Goal: Transaction & Acquisition: Purchase product/service

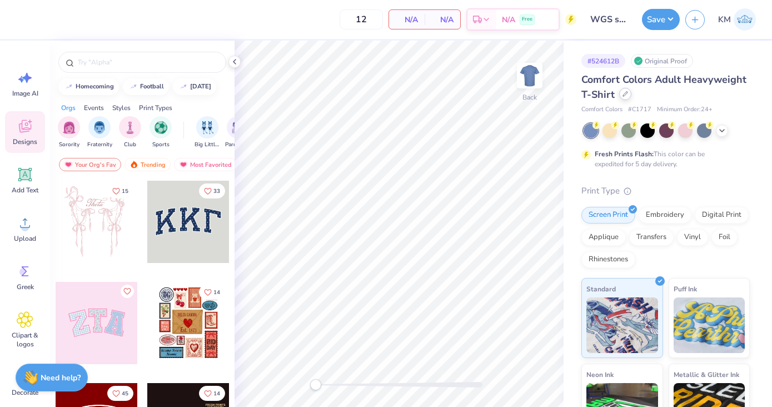
click at [625, 96] on icon at bounding box center [626, 94] width 6 height 6
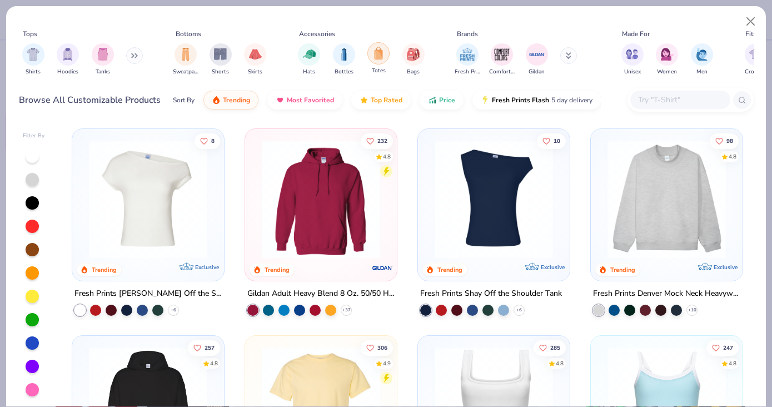
click at [378, 58] on img "filter for Totes" at bounding box center [378, 53] width 12 height 13
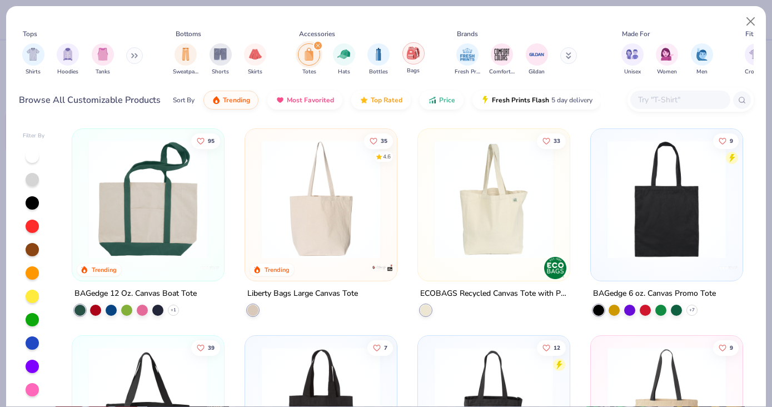
click at [416, 54] on img "filter for Bags" at bounding box center [413, 53] width 12 height 13
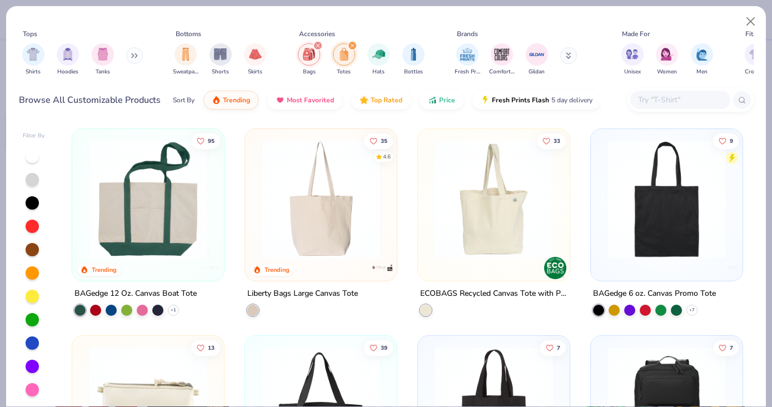
click at [317, 45] on icon "filter for Bags" at bounding box center [317, 45] width 3 height 3
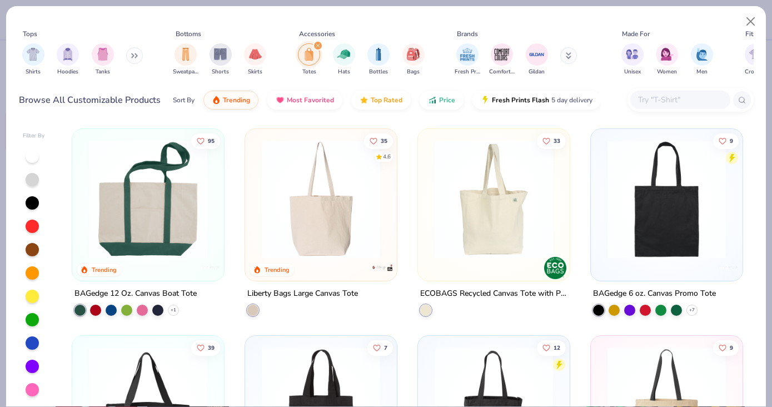
click at [317, 46] on icon "filter for Totes" at bounding box center [317, 45] width 3 height 3
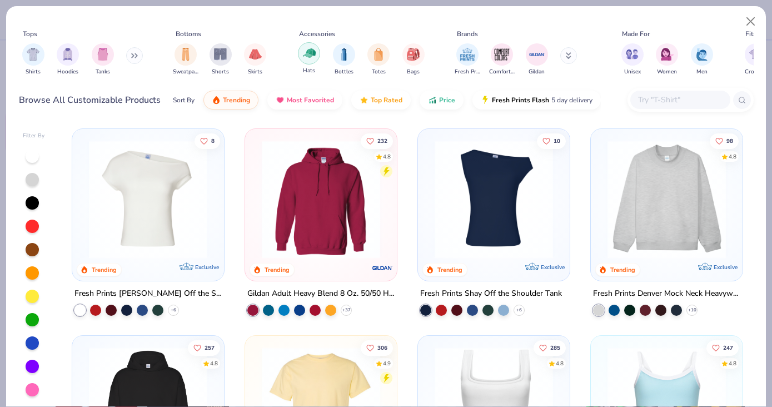
click at [312, 57] on img "filter for Hats" at bounding box center [309, 53] width 13 height 13
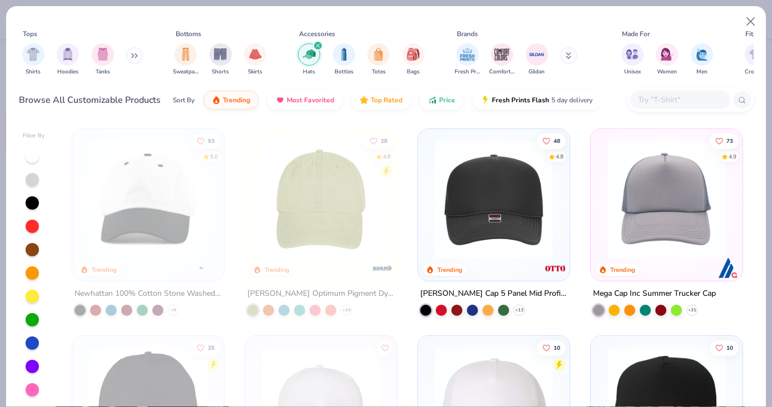
click at [314, 47] on div "filter for Hats" at bounding box center [318, 46] width 10 height 10
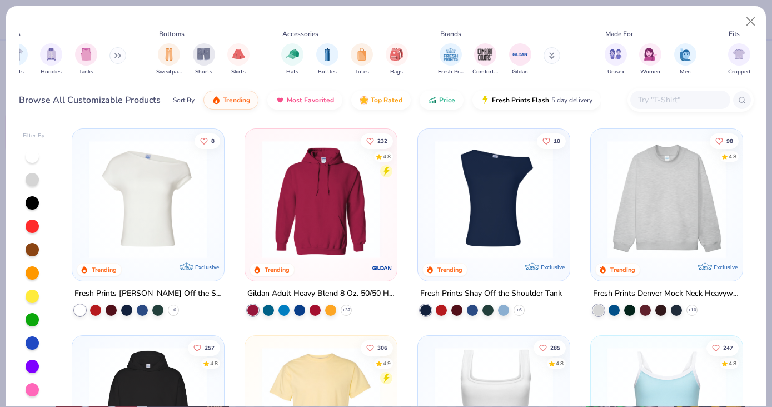
scroll to position [0, 22]
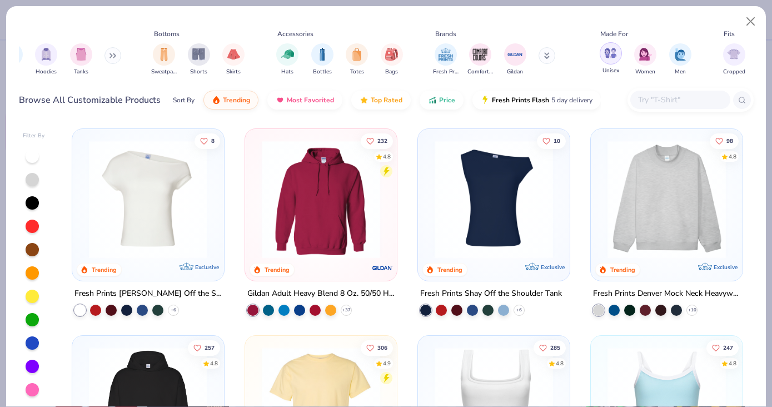
click at [645, 49] on img "filter for Women" at bounding box center [645, 54] width 13 height 13
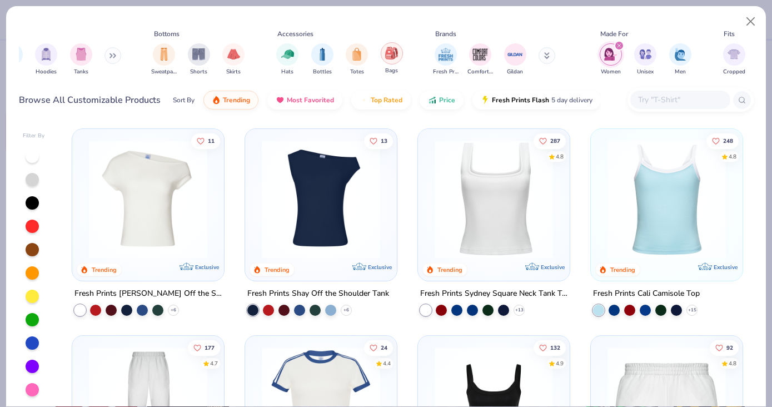
click at [390, 63] on div "filter for Bags" at bounding box center [392, 53] width 22 height 22
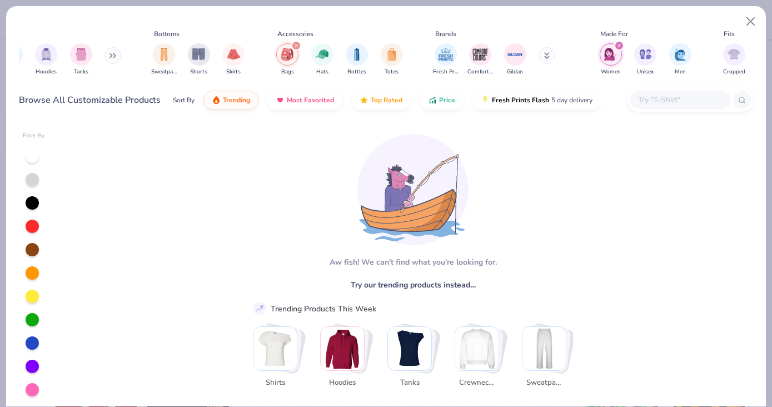
click at [292, 54] on img "filter for Bags" at bounding box center [287, 54] width 12 height 13
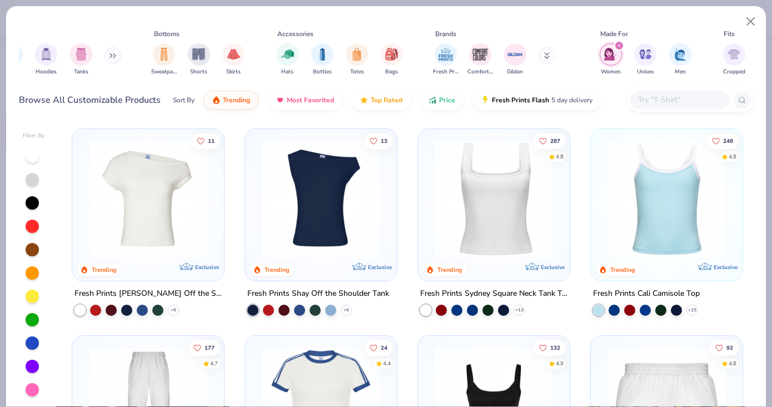
click at [619, 47] on icon "filter for Women" at bounding box center [619, 45] width 4 height 4
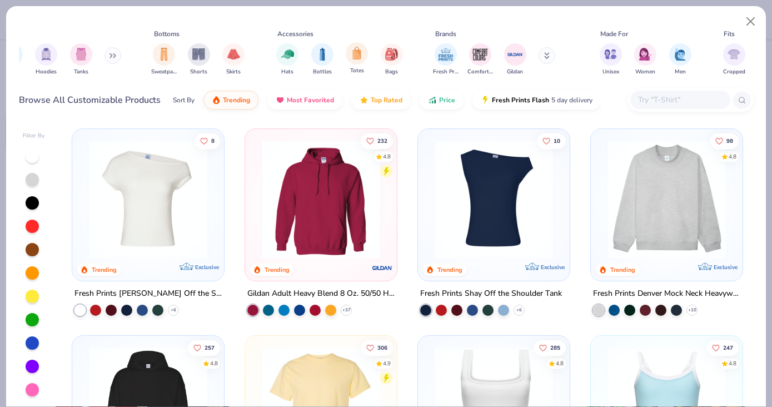
click at [359, 64] on div "Totes" at bounding box center [357, 58] width 22 height 33
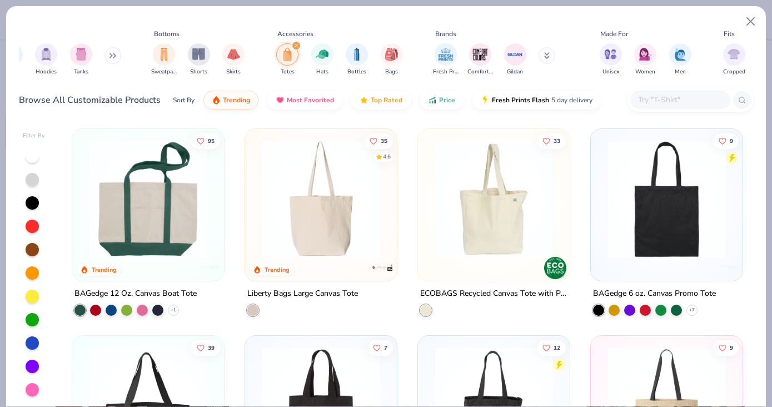
click at [296, 46] on icon "filter for Totes" at bounding box center [296, 45] width 3 height 3
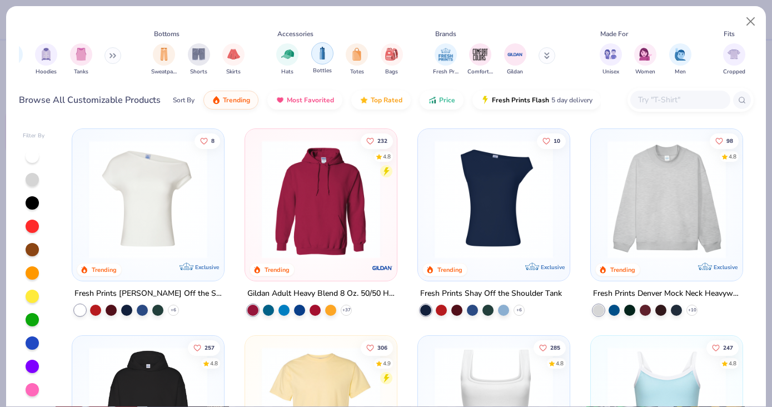
click at [322, 51] on img "filter for Bottles" at bounding box center [322, 53] width 12 height 13
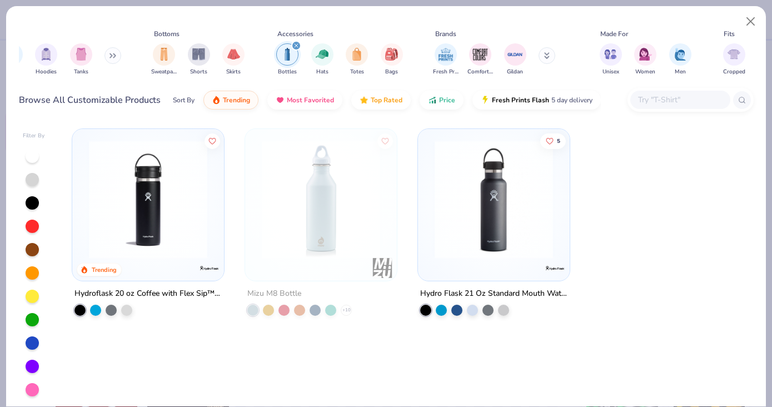
click at [295, 46] on icon "filter for Bottles" at bounding box center [296, 45] width 3 height 3
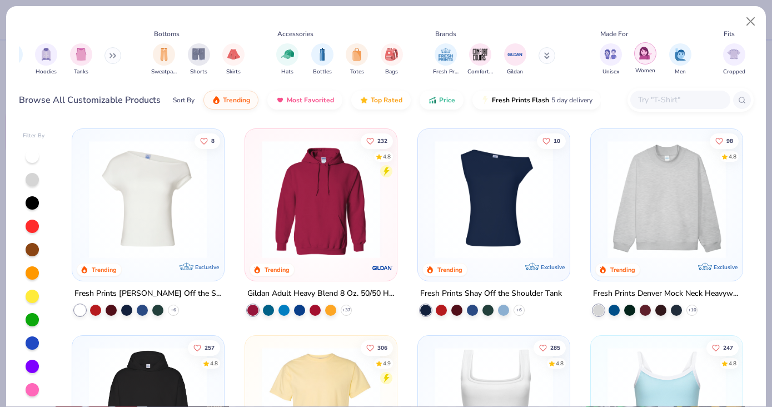
click at [640, 59] on img "filter for Women" at bounding box center [645, 53] width 13 height 13
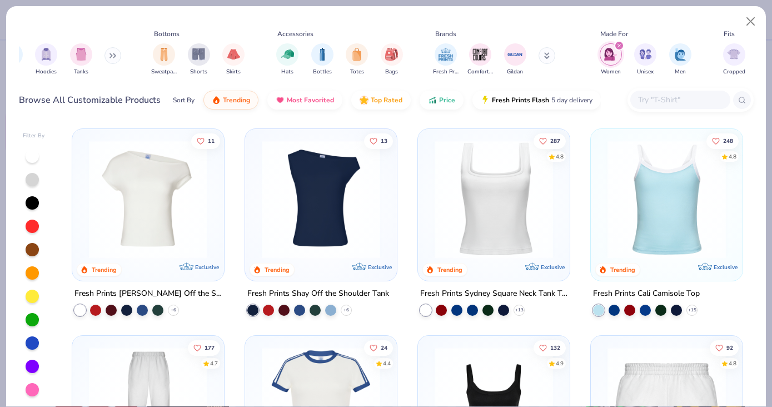
click at [470, 222] on img at bounding box center [494, 199] width 130 height 118
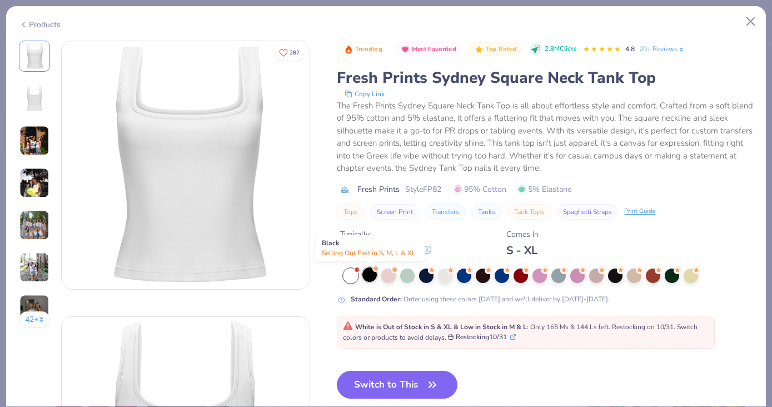
click at [369, 280] on div at bounding box center [369, 274] width 14 height 14
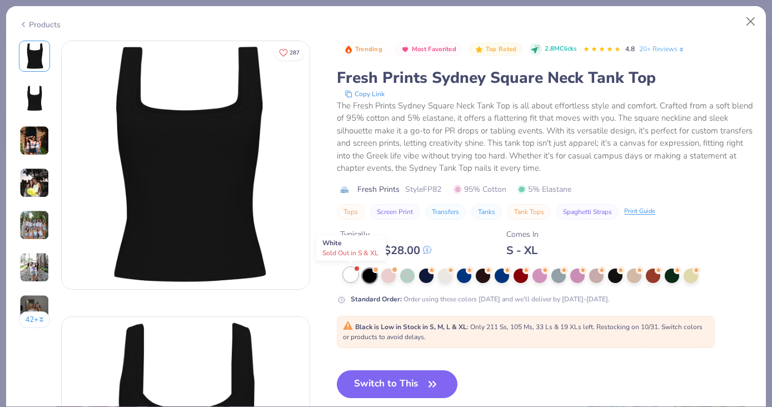
click at [354, 273] on div at bounding box center [351, 274] width 14 height 14
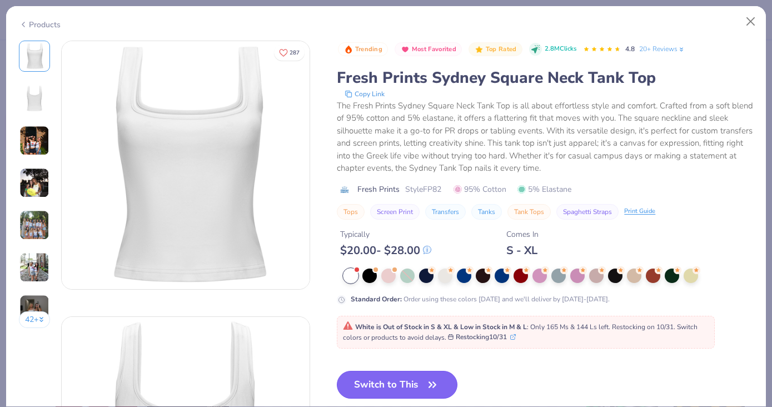
click at [387, 384] on button "Switch to This" at bounding box center [397, 385] width 121 height 28
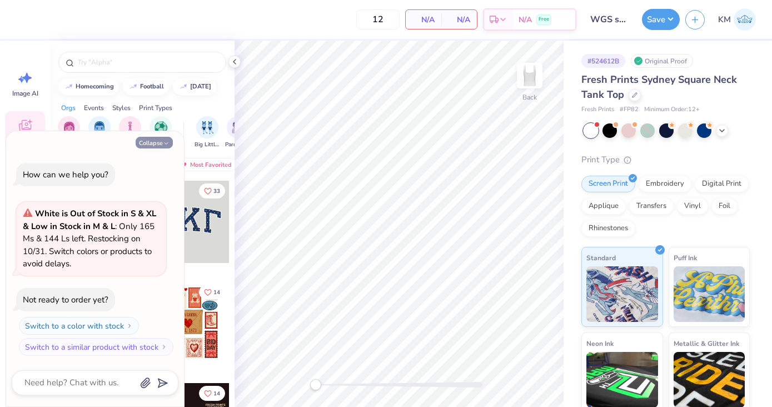
click at [155, 143] on button "Collapse" at bounding box center [154, 143] width 37 height 12
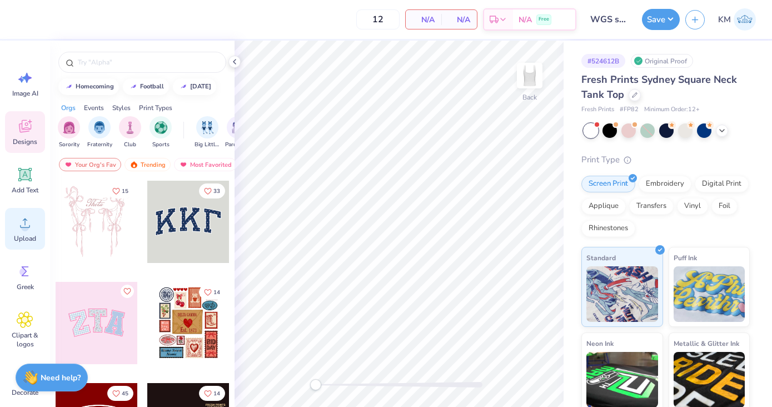
click at [28, 226] on circle at bounding box center [25, 227] width 8 height 8
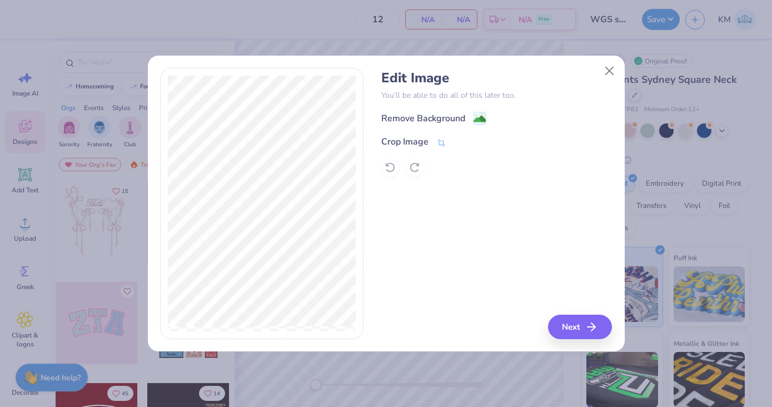
click at [475, 116] on circle at bounding box center [476, 116] width 2 height 2
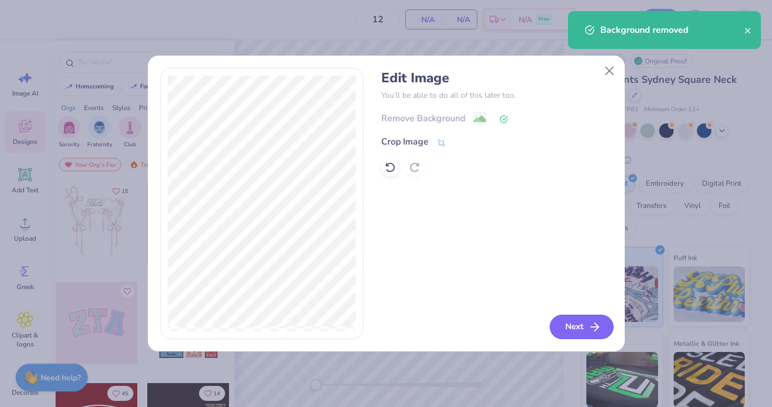
click at [579, 324] on button "Next" at bounding box center [582, 327] width 64 height 24
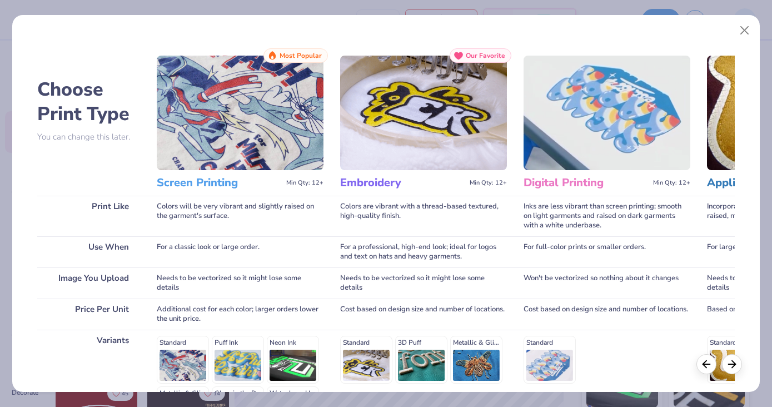
scroll to position [147, 0]
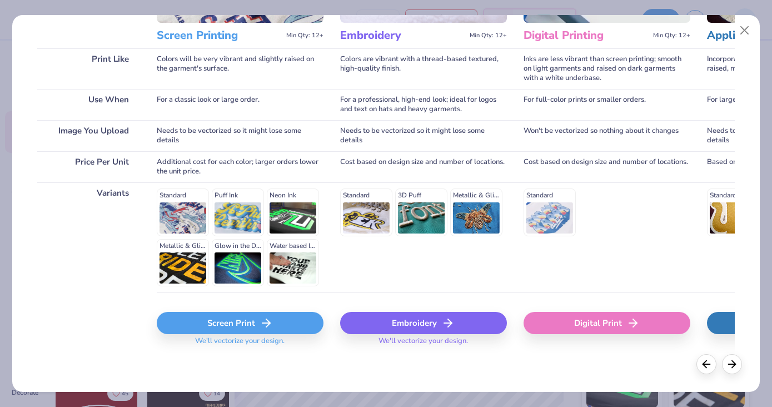
click at [241, 321] on div "Screen Print" at bounding box center [240, 323] width 167 height 22
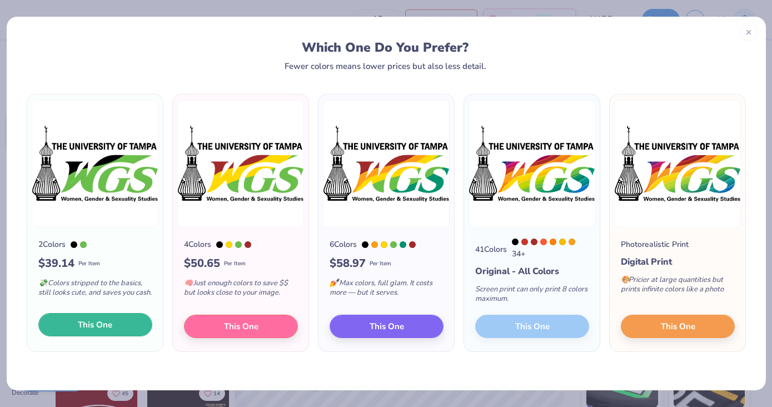
click at [127, 328] on button "This One" at bounding box center [95, 324] width 114 height 23
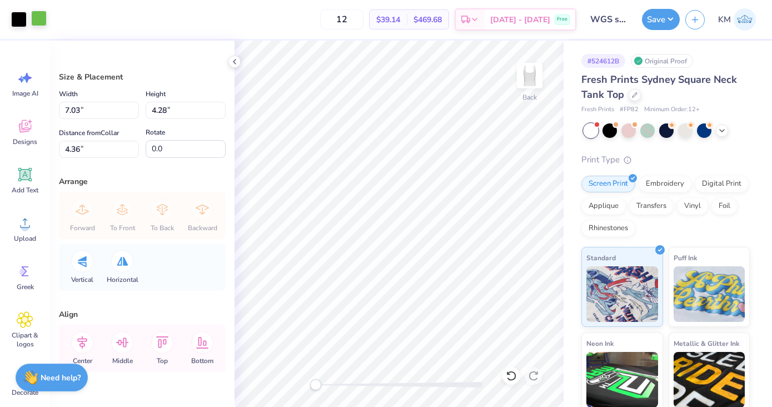
click at [41, 18] on div at bounding box center [39, 19] width 16 height 16
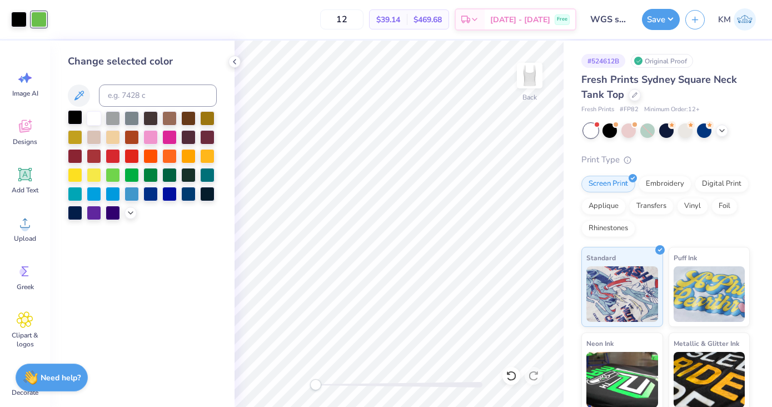
click at [78, 119] on div at bounding box center [75, 117] width 14 height 14
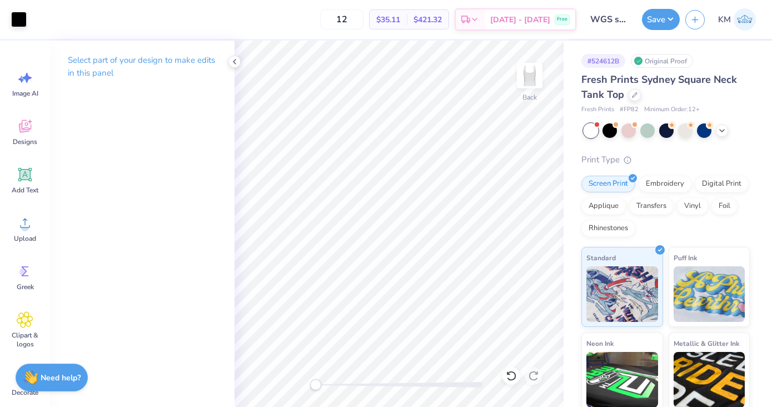
click at [312, 384] on div "Accessibility label" at bounding box center [315, 384] width 11 height 11
click at [296, 382] on div "Back" at bounding box center [399, 224] width 329 height 366
click at [629, 131] on div at bounding box center [628, 129] width 14 height 14
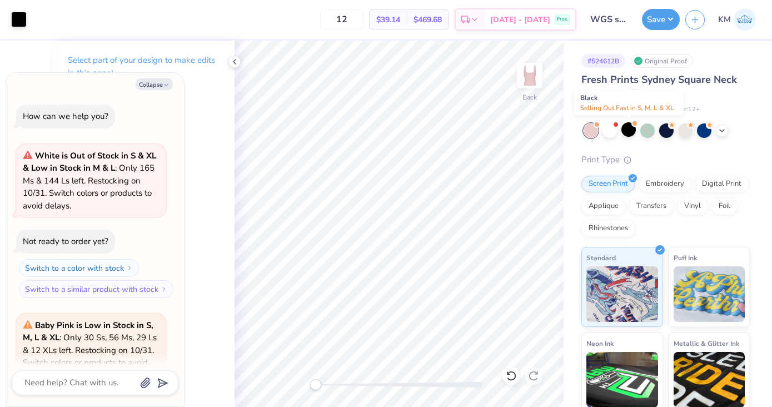
scroll to position [111, 0]
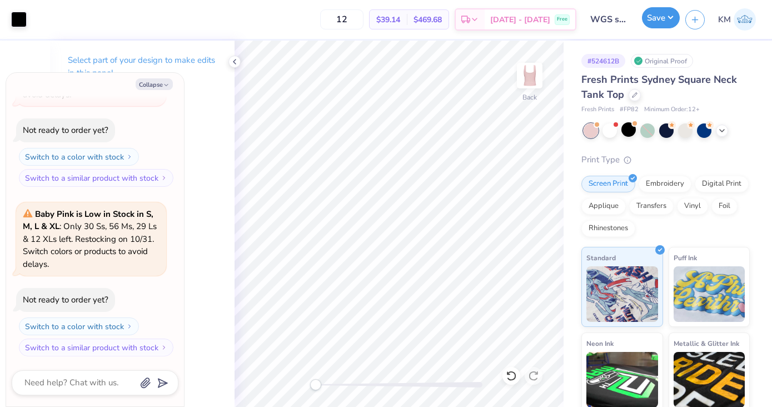
click at [661, 16] on button "Save" at bounding box center [661, 17] width 38 height 21
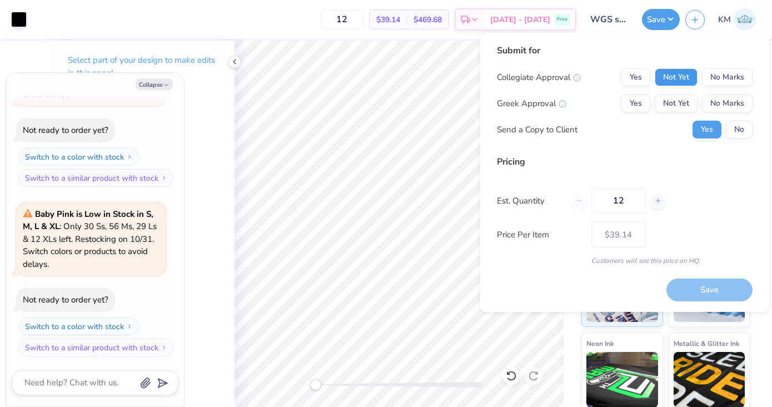
click at [676, 81] on button "Not Yet" at bounding box center [676, 77] width 43 height 18
click at [720, 101] on button "No Marks" at bounding box center [727, 103] width 51 height 18
type textarea "x"
type input "– –"
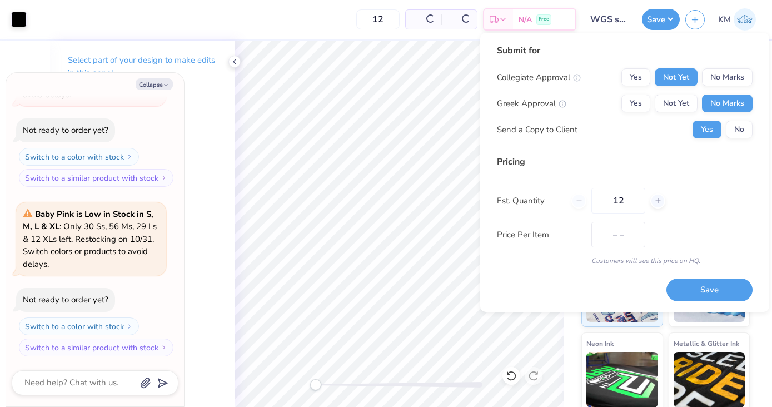
type textarea "x"
type input "$39.14"
click at [723, 289] on button "Save" at bounding box center [709, 289] width 86 height 23
type textarea "x"
type input "– –"
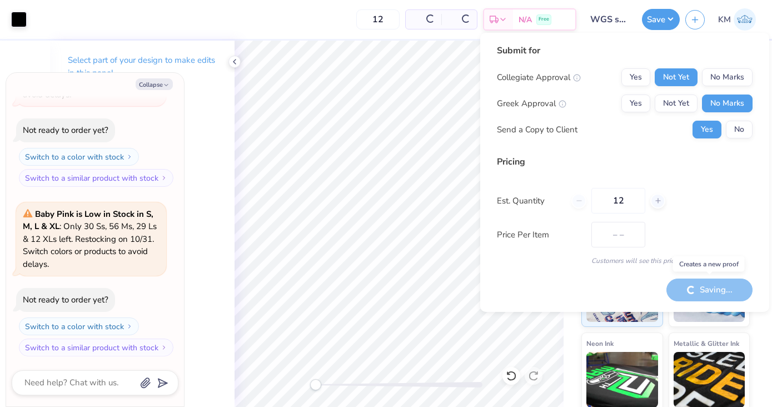
type textarea "x"
type input "$39.14"
type textarea "x"
type input "– –"
type textarea "x"
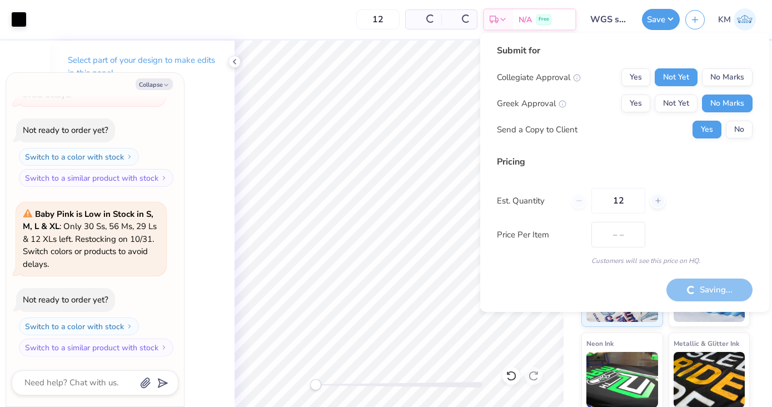
type input "$39.14"
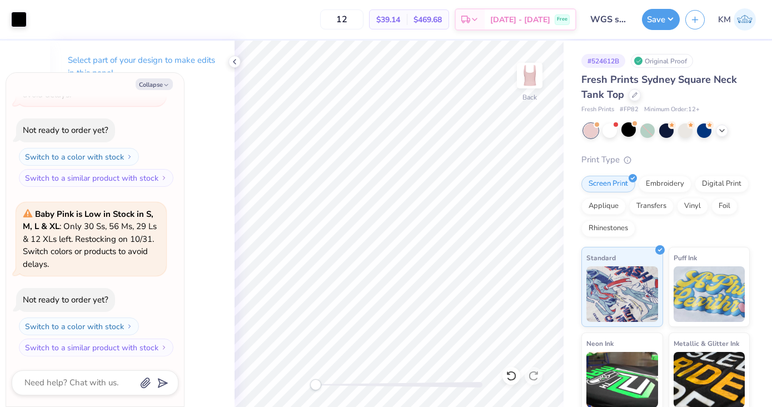
click at [744, 24] on img at bounding box center [745, 19] width 22 height 22
